Goal: Transaction & Acquisition: Purchase product/service

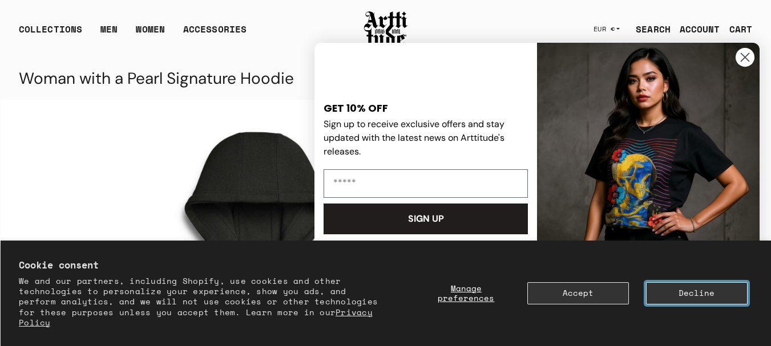
click at [666, 299] on button "Decline" at bounding box center [697, 293] width 102 height 22
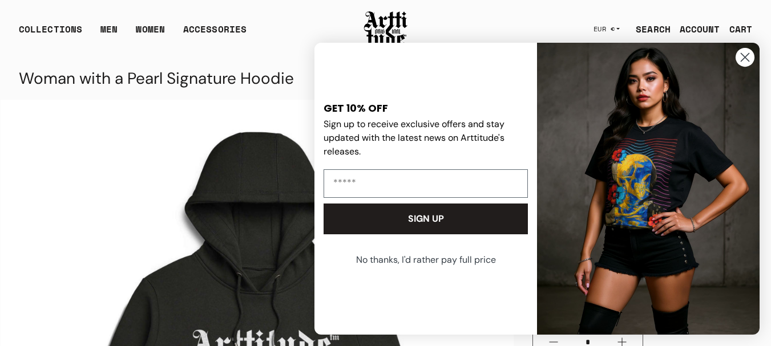
click at [390, 260] on button "No thanks, I'd rather pay full price" at bounding box center [425, 260] width 207 height 29
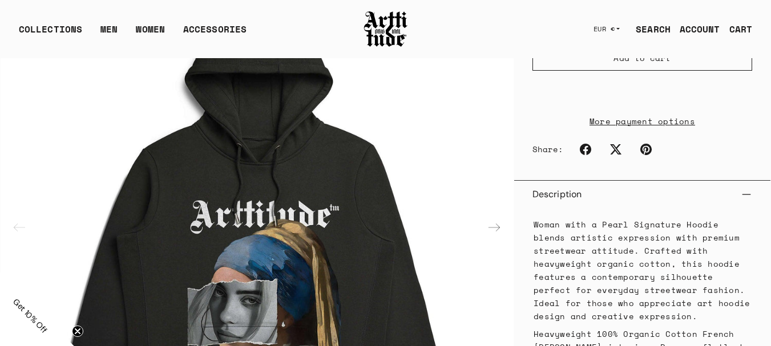
scroll to position [400, 0]
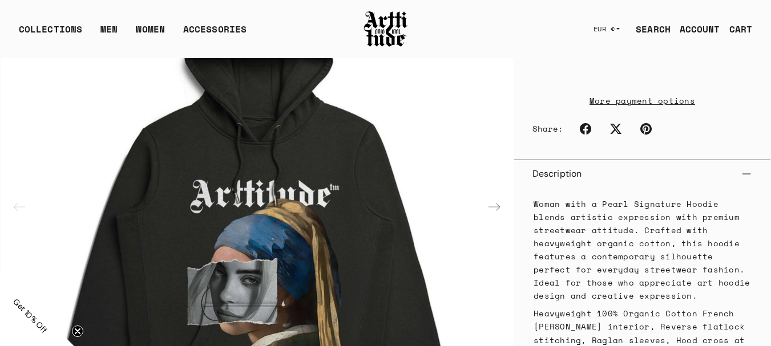
click at [493, 193] on div "Next slide" at bounding box center [493, 206] width 27 height 27
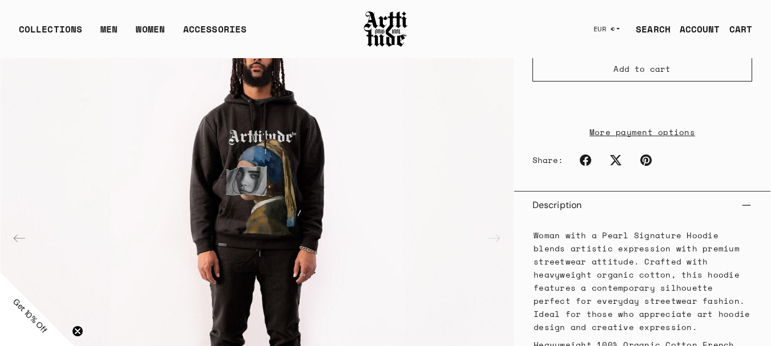
scroll to position [343, 0]
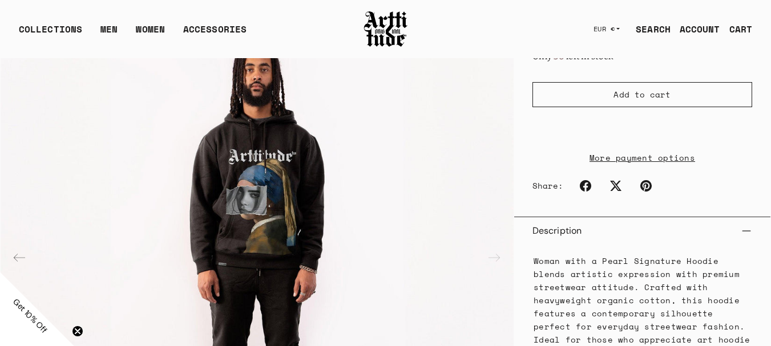
click at [269, 140] on img "2 / 2" at bounding box center [257, 257] width 513 height 513
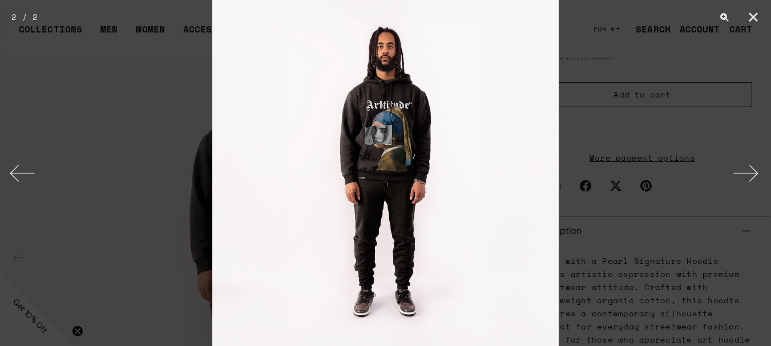
click at [397, 116] on img at bounding box center [385, 173] width 346 height 346
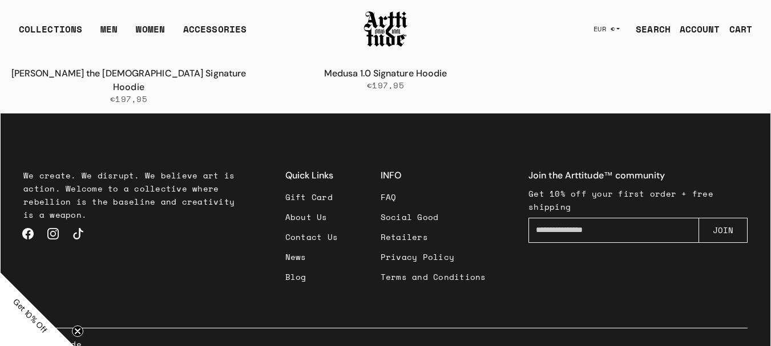
scroll to position [3370, 0]
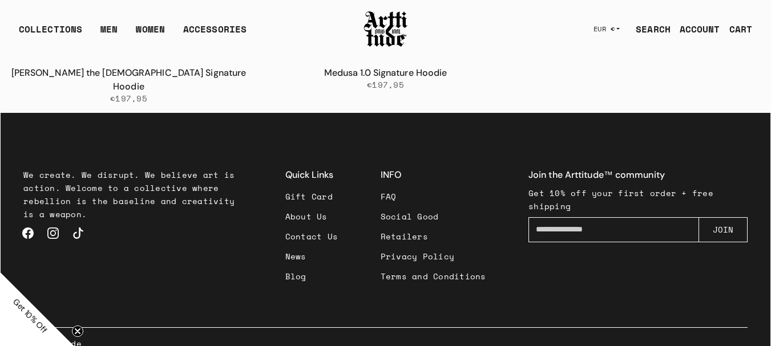
click at [55, 221] on link "Instagram" at bounding box center [53, 233] width 25 height 25
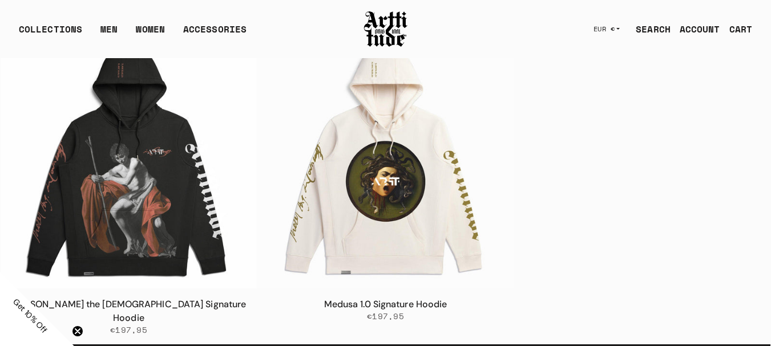
scroll to position [3367, 0]
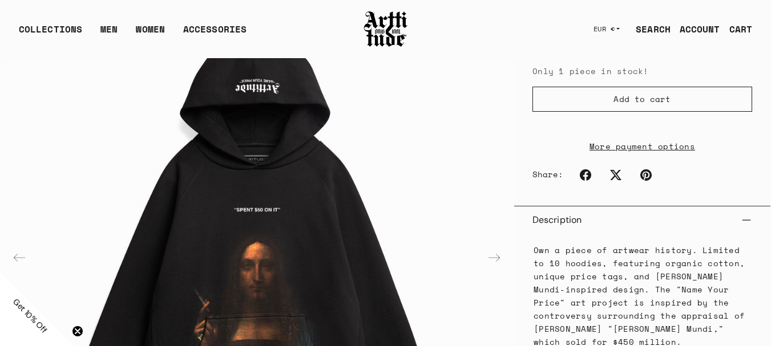
scroll to position [457, 0]
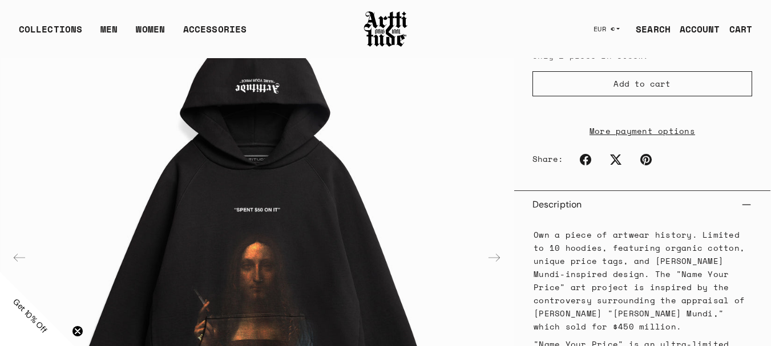
click at [262, 209] on img "4 / 4" at bounding box center [257, 257] width 513 height 513
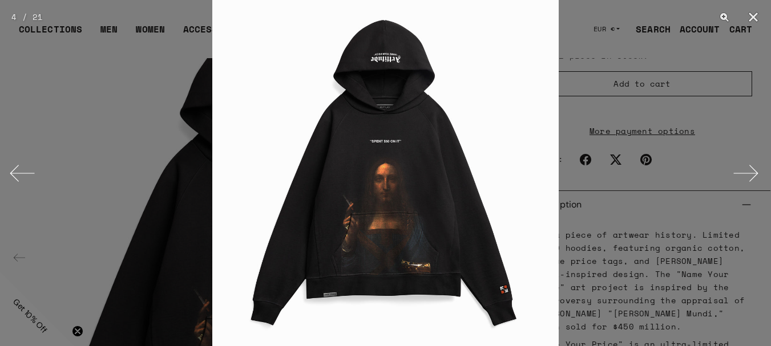
click at [417, 188] on img at bounding box center [385, 173] width 346 height 346
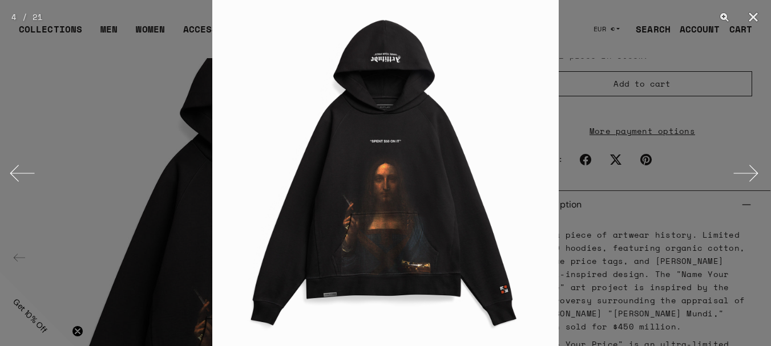
click at [417, 189] on img at bounding box center [385, 173] width 346 height 346
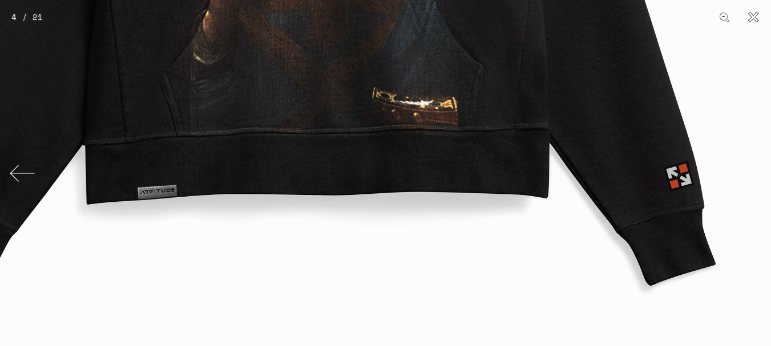
click at [758, 19] on button "Close" at bounding box center [753, 17] width 29 height 34
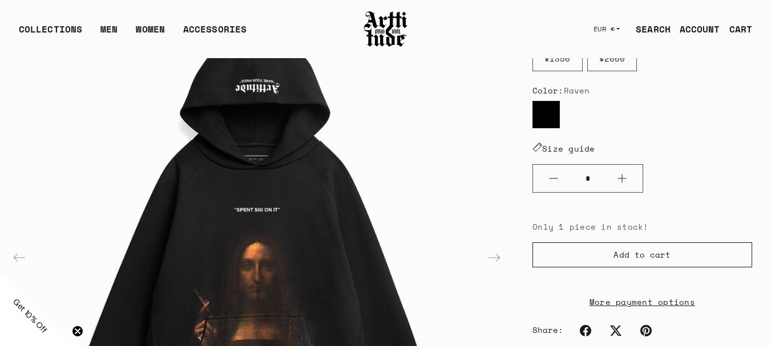
scroll to position [115, 0]
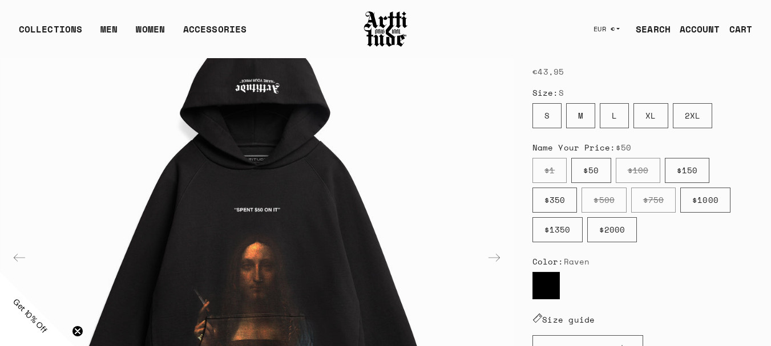
click at [595, 165] on label "$50" at bounding box center [590, 170] width 39 height 25
click at [684, 171] on label "$150" at bounding box center [687, 170] width 45 height 25
click at [591, 172] on label "$50" at bounding box center [590, 170] width 39 height 25
click at [620, 233] on label "$2000" at bounding box center [612, 229] width 50 height 25
click at [597, 176] on label "$50" at bounding box center [590, 170] width 39 height 25
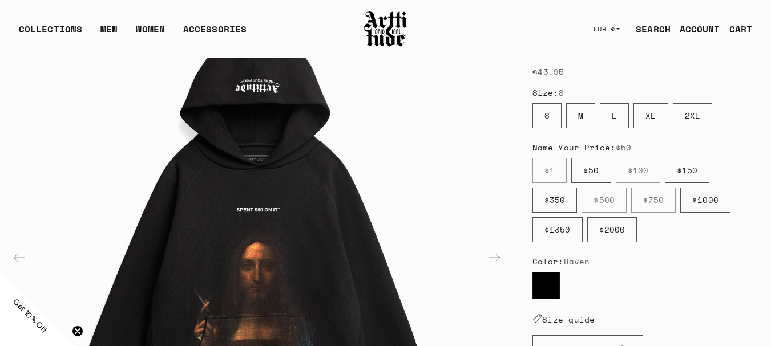
click at [640, 165] on label "$100" at bounding box center [638, 170] width 45 height 25
click at [597, 173] on label "$50" at bounding box center [590, 170] width 39 height 25
click at [678, 175] on label "$150" at bounding box center [687, 170] width 45 height 25
click at [603, 172] on label "$50" at bounding box center [590, 170] width 39 height 25
click at [548, 172] on label "$1" at bounding box center [549, 170] width 34 height 25
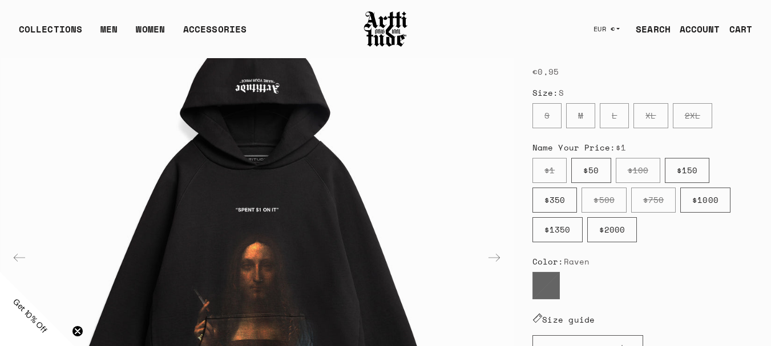
click at [600, 165] on label "$50" at bounding box center [590, 170] width 39 height 25
click at [264, 211] on img "4 / 4" at bounding box center [257, 257] width 513 height 513
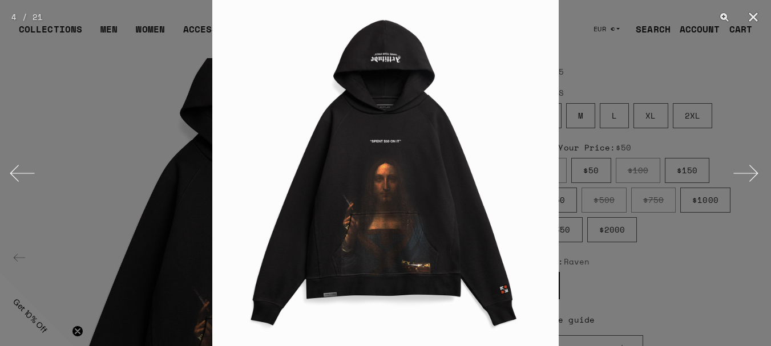
click at [376, 155] on img at bounding box center [385, 173] width 346 height 346
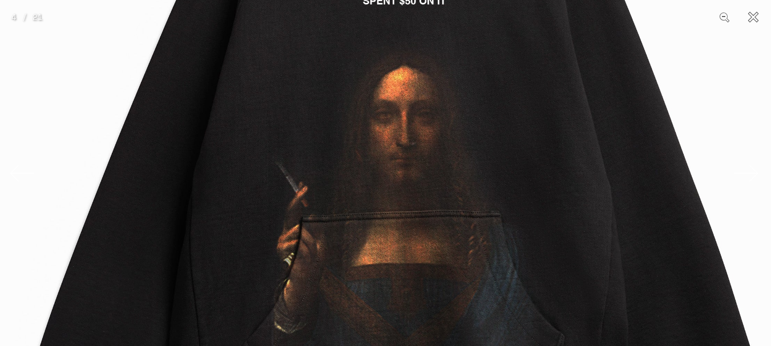
click at [760, 22] on button "Close" at bounding box center [753, 17] width 29 height 34
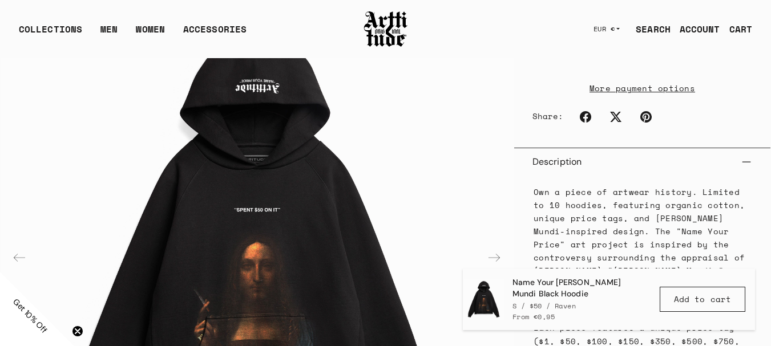
scroll to position [685, 0]
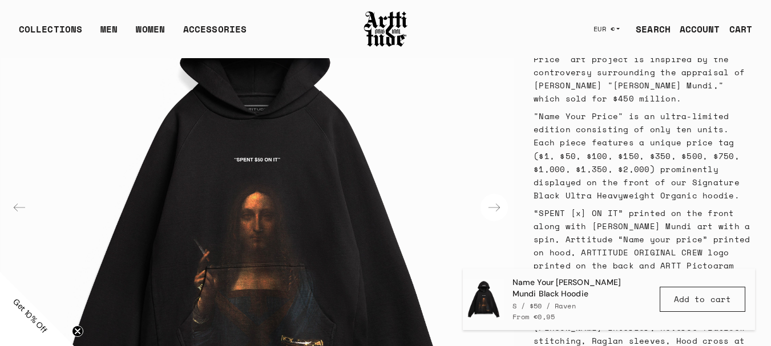
click at [496, 204] on div "Next slide" at bounding box center [493, 208] width 27 height 27
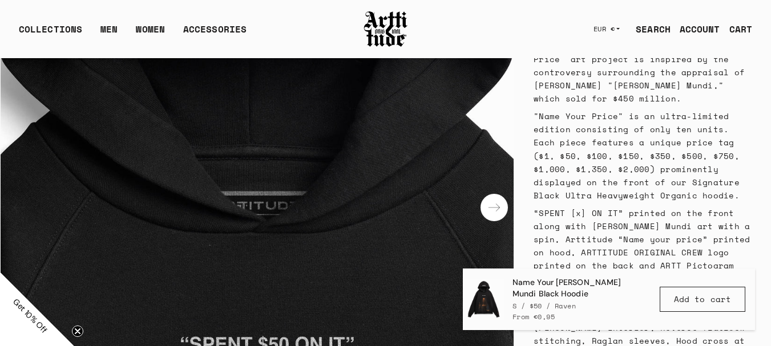
click at [499, 200] on div "Next slide" at bounding box center [493, 208] width 27 height 27
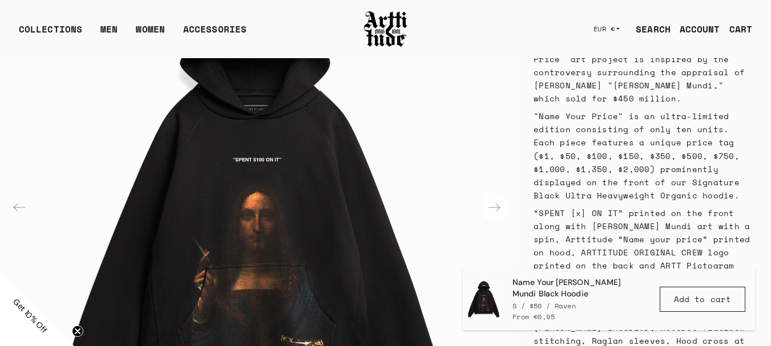
click at [499, 200] on div "Next slide" at bounding box center [493, 208] width 27 height 27
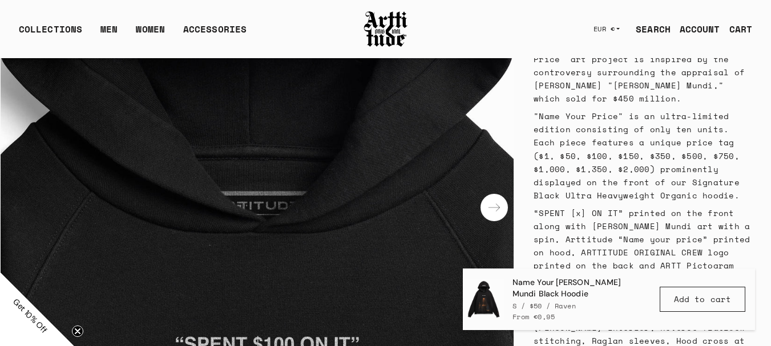
click at [499, 200] on div "Next slide" at bounding box center [493, 208] width 27 height 27
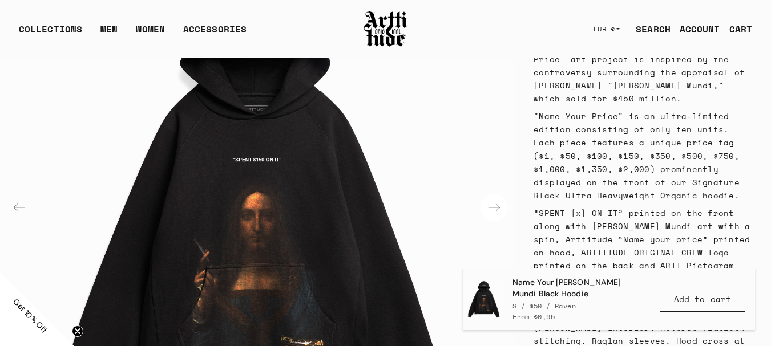
click at [499, 200] on div "Next slide" at bounding box center [493, 208] width 27 height 27
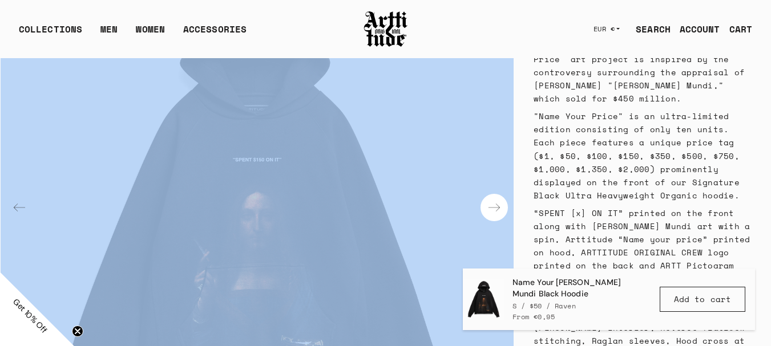
click at [499, 200] on div "Next slide" at bounding box center [493, 208] width 27 height 27
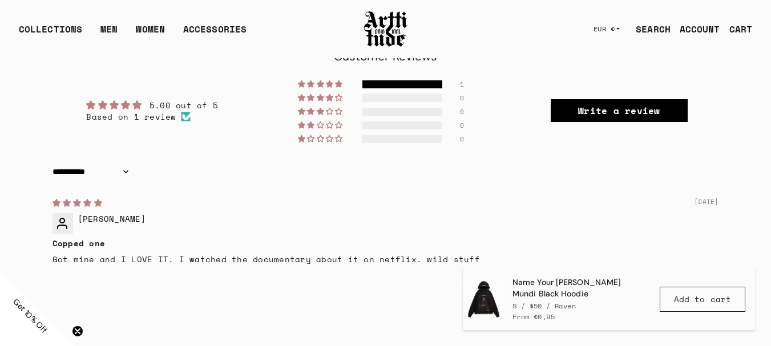
scroll to position [971, 0]
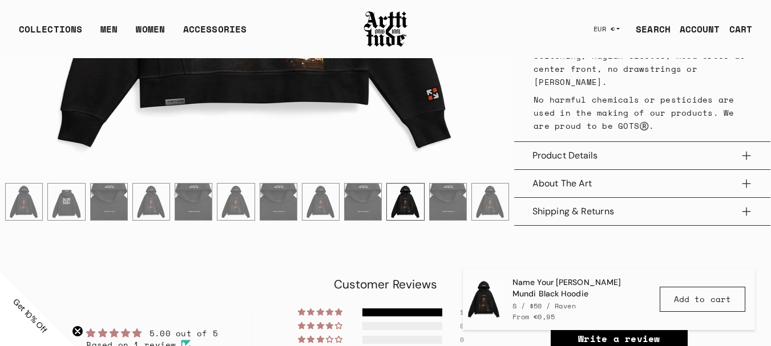
click at [489, 245] on main "Name Your [PERSON_NAME] Mundi Black Hoodie Home Men's Hoodies Open featured med…" at bounding box center [386, 127] width 770 height 2079
click at [68, 207] on img at bounding box center [66, 202] width 37 height 37
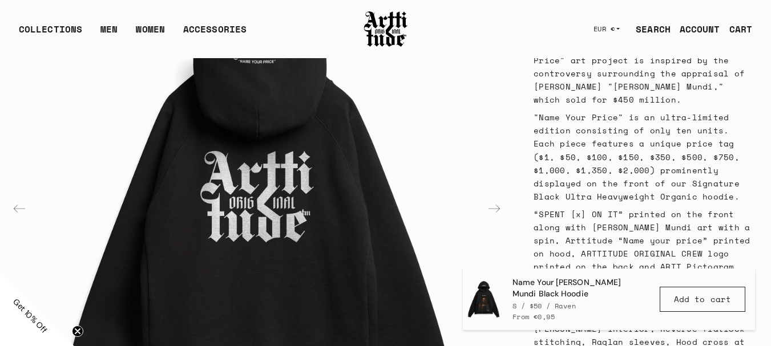
scroll to position [628, 0]
